Goal: Communication & Community: Answer question/provide support

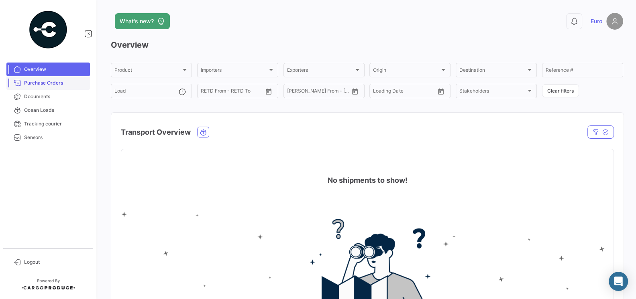
click at [50, 89] on link "Purchase Orders" at bounding box center [47, 83] width 83 height 14
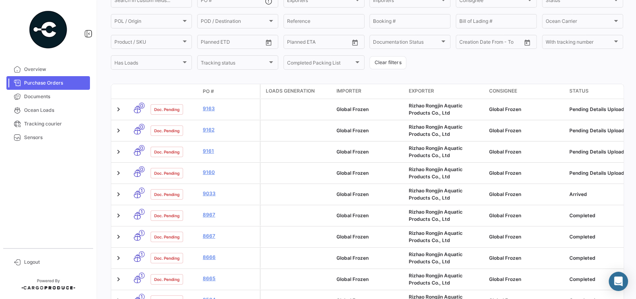
scroll to position [79, 0]
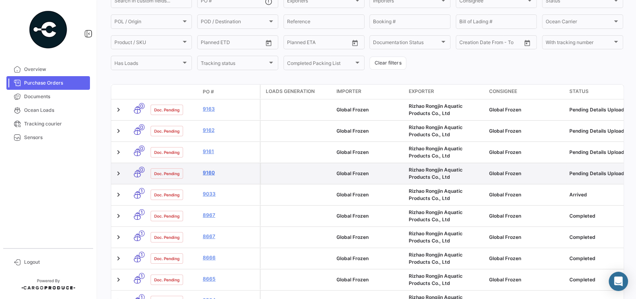
click at [209, 173] on link "9160" at bounding box center [230, 172] width 54 height 7
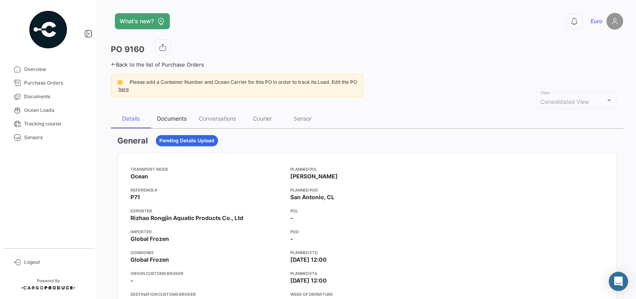
click at [170, 116] on div "Documents" at bounding box center [172, 118] width 30 height 7
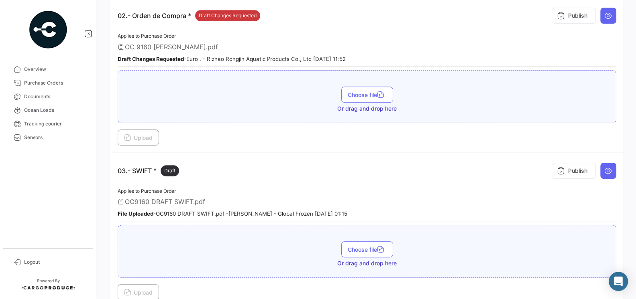
scroll to position [349, 0]
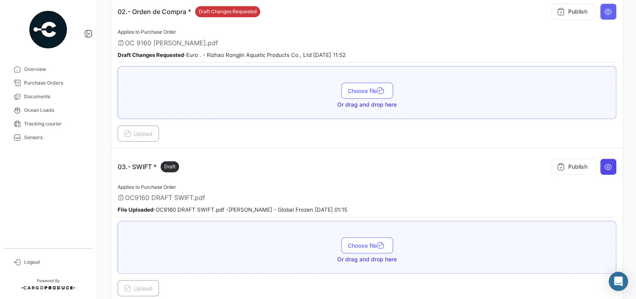
click at [604, 164] on icon at bounding box center [608, 167] width 8 height 8
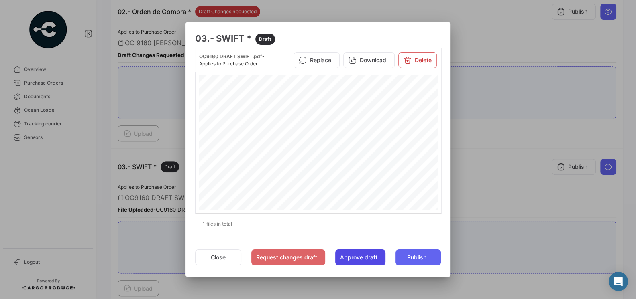
click at [348, 253] on button "Approve draft" at bounding box center [360, 258] width 50 height 16
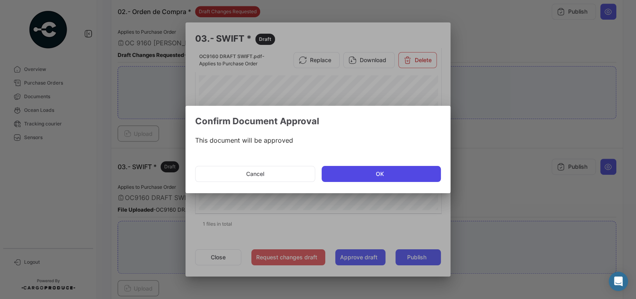
click at [354, 173] on button "OK" at bounding box center [380, 174] width 119 height 16
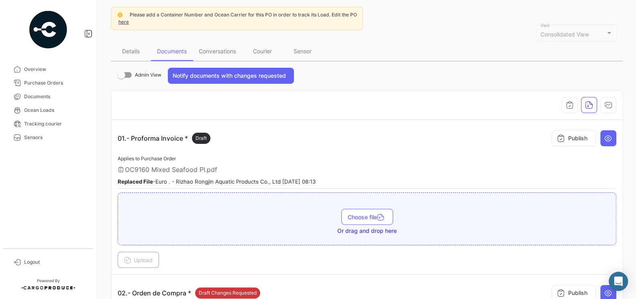
scroll to position [0, 0]
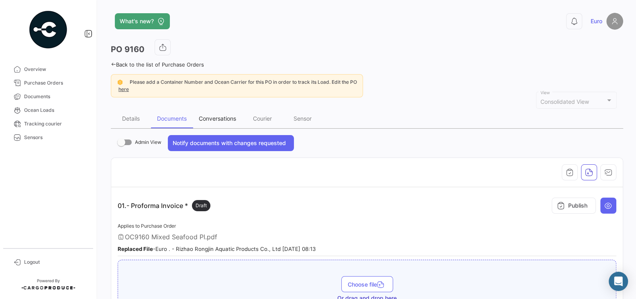
click at [226, 121] on div "Conversations" at bounding box center [217, 118] width 37 height 7
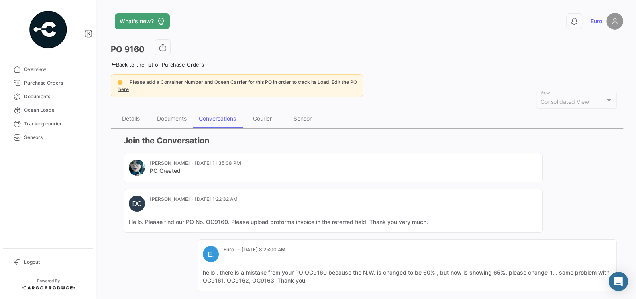
scroll to position [100, 0]
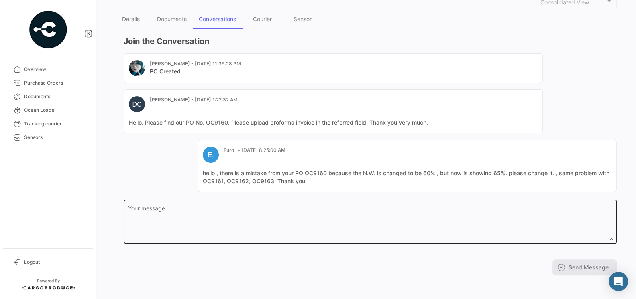
click at [236, 222] on textarea "Your message" at bounding box center [370, 223] width 484 height 35
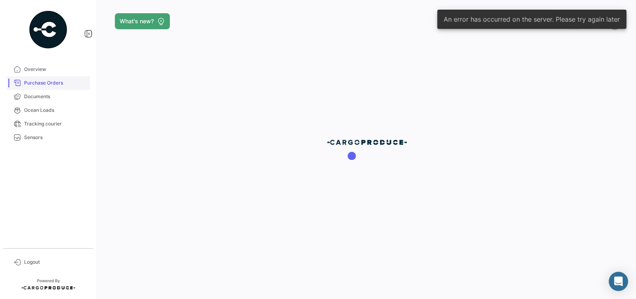
click at [50, 88] on link "Purchase Orders" at bounding box center [47, 83] width 83 height 14
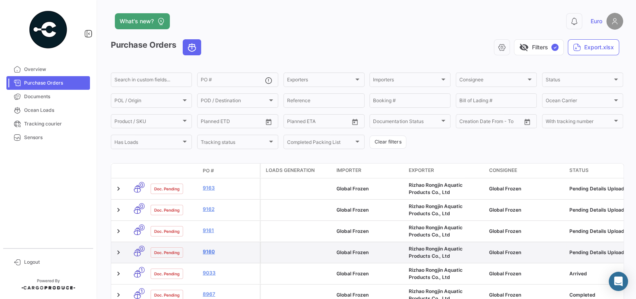
click at [209, 254] on link "9160" at bounding box center [230, 251] width 54 height 7
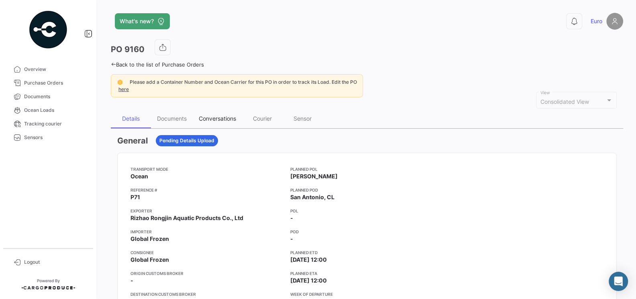
click at [217, 121] on div "Conversations" at bounding box center [217, 118] width 37 height 7
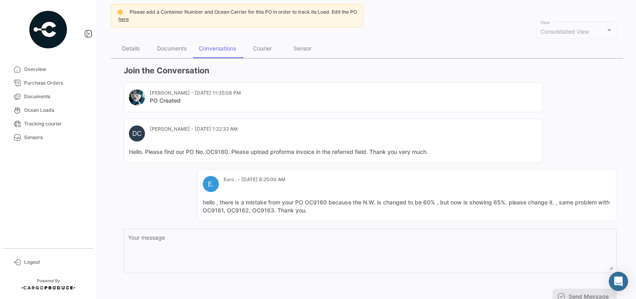
scroll to position [100, 0]
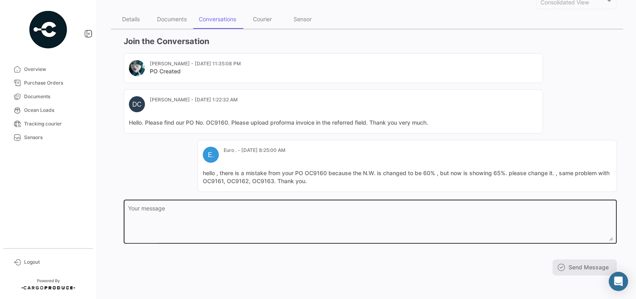
click at [232, 226] on textarea "Your message" at bounding box center [370, 223] width 484 height 35
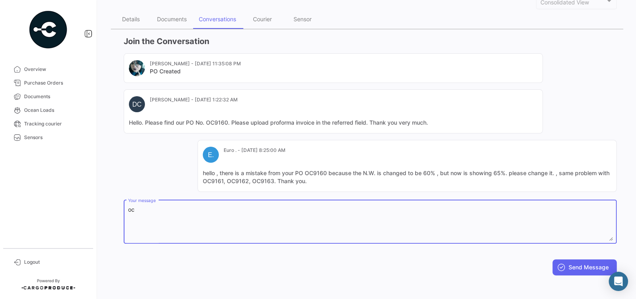
type textarea "o"
click at [181, 211] on textarea "LC draft swift for oc9160 is" at bounding box center [370, 223] width 484 height 35
click at [207, 207] on textarea "LC draft swift for OC9160 is" at bounding box center [370, 223] width 484 height 35
click at [364, 172] on mat-card-content "hello , there is a mistake from your PO OC9160 because the N.W. is changed to b…" at bounding box center [407, 177] width 408 height 16
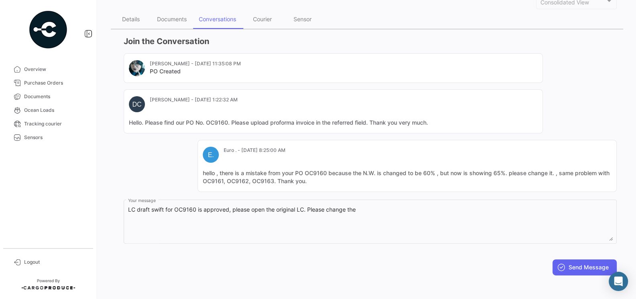
click at [364, 172] on mat-card-content "hello , there is a mistake from your PO OC9160 because the N.W. is changed to b…" at bounding box center [407, 177] width 408 height 16
click at [364, 170] on mat-card-content "hello , there is a mistake from your PO OC9160 because the N.W. is changed to b…" at bounding box center [407, 177] width 408 height 16
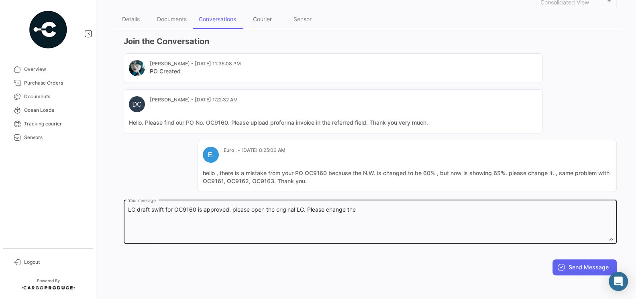
click at [375, 217] on textarea "LC draft swift for OC9160 is approved, please open the original LC. Please chan…" at bounding box center [370, 223] width 484 height 35
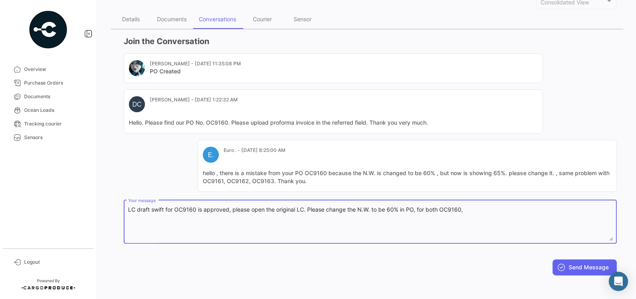
click at [465, 208] on textarea "LC draft swift for OC9160 is approved, please open the original LC. Please chan…" at bounding box center [370, 223] width 484 height 35
drag, startPoint x: 465, startPoint y: 208, endPoint x: 440, endPoint y: 208, distance: 25.7
click at [440, 208] on textarea "LC draft swift for OC9160 is approved, please open the original LC. Please chan…" at bounding box center [370, 223] width 484 height 35
click at [471, 207] on textarea "LC draft swift for OC9160 is approved, please open the original LC. Please chan…" at bounding box center [370, 223] width 484 height 35
paste textarea "OC9160,"
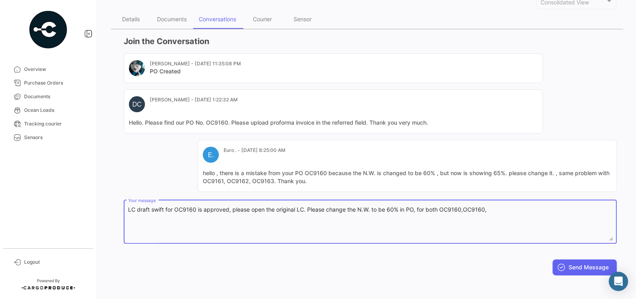
paste textarea "OC9160,"
click at [482, 209] on textarea "LC draft swift for OC9160 is approved, please open the original LC. Please chan…" at bounding box center [370, 223] width 484 height 35
click at [505, 207] on textarea "LC draft swift for OC9160 is approved, please open the original LC. Please chan…" at bounding box center [370, 223] width 484 height 35
click at [528, 209] on textarea "LC draft swift for OC9160 is approved, please open the original LC. Please chan…" at bounding box center [370, 223] width 484 height 35
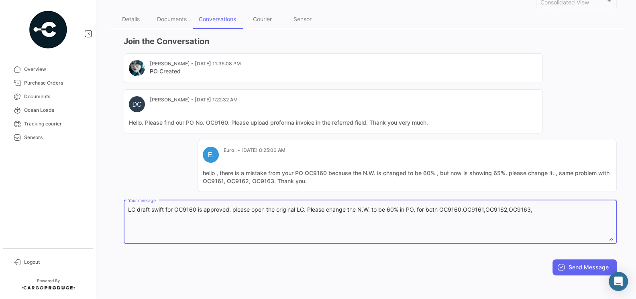
click at [533, 209] on textarea "LC draft swift for OC9160 is approved, please open the original LC. Please chan…" at bounding box center [370, 223] width 484 height 35
click at [128, 210] on textarea "LC draft swift for OC9160 is approved, please open the original LC. Please chan…" at bounding box center [370, 223] width 484 height 35
type textarea "HELLO DANIEL CARDENAS, LC draft swift for OC9160 is approved, please open the o…"
click at [578, 273] on button "Send Message" at bounding box center [584, 268] width 64 height 16
